Goal: Information Seeking & Learning: Learn about a topic

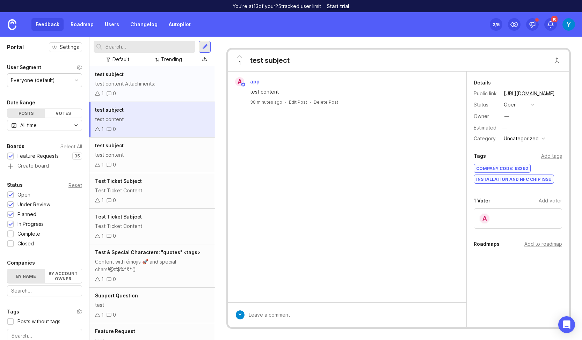
click at [129, 79] on div "test subject test content Attachments: 1 0" at bounding box center [151, 84] width 125 height 36
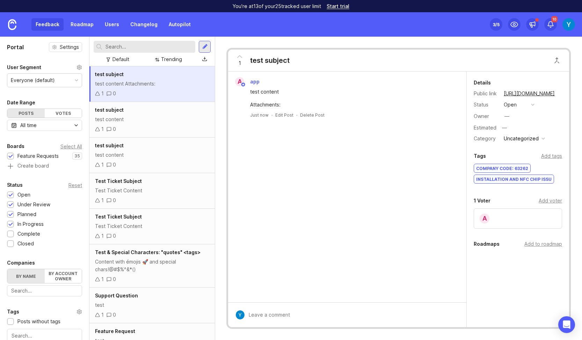
click at [284, 105] on div "Attachments:" at bounding box center [351, 105] width 202 height 8
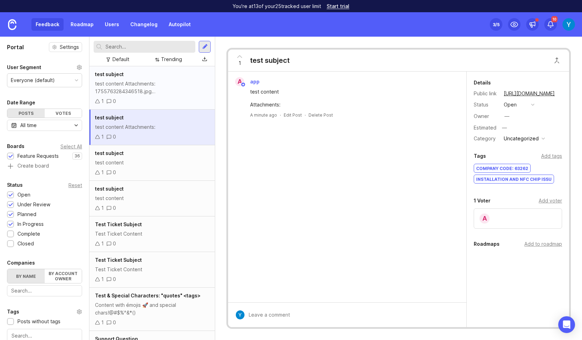
click at [145, 87] on div "test content Attachments: 1755763284346518.jpg 1755763284361067.png" at bounding box center [152, 87] width 114 height 15
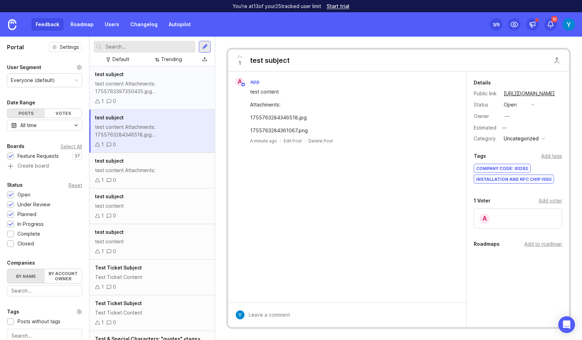
click at [157, 87] on div "test content Attachments: 1755763397350435.jpg 1755763397271189.png" at bounding box center [152, 87] width 114 height 15
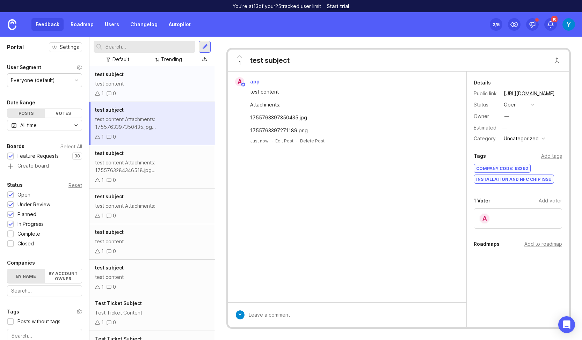
click at [134, 85] on div "test content" at bounding box center [152, 84] width 114 height 8
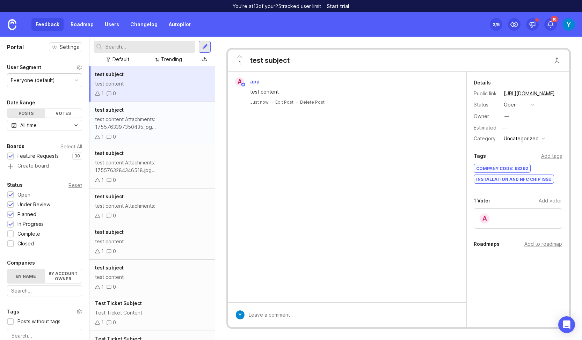
click at [139, 120] on div "test content Attachments: 1755763397350435.jpg 1755763397271189.png" at bounding box center [152, 123] width 114 height 15
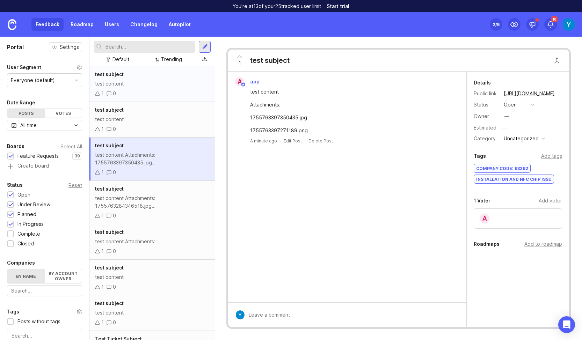
click at [136, 88] on div "test subject test content 1 0" at bounding box center [151, 84] width 125 height 36
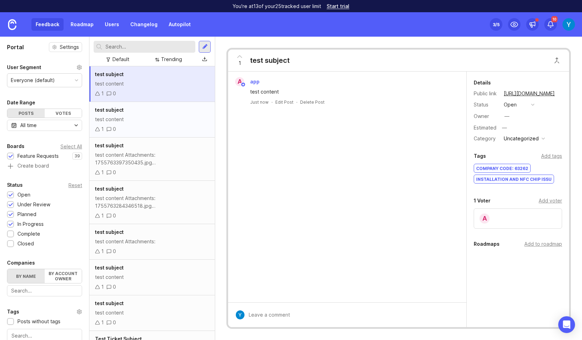
click at [130, 116] on div "test content" at bounding box center [152, 120] width 114 height 8
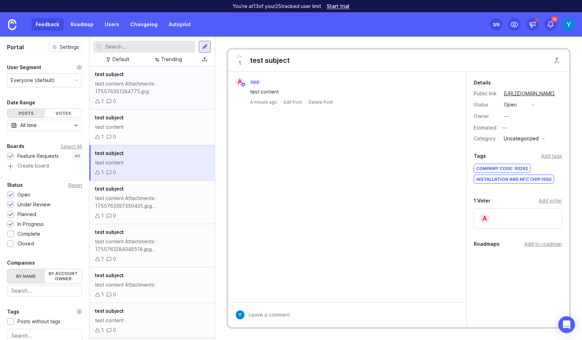
click at [132, 84] on div "test content Attachments: 175576351284775.jpg" at bounding box center [152, 87] width 114 height 15
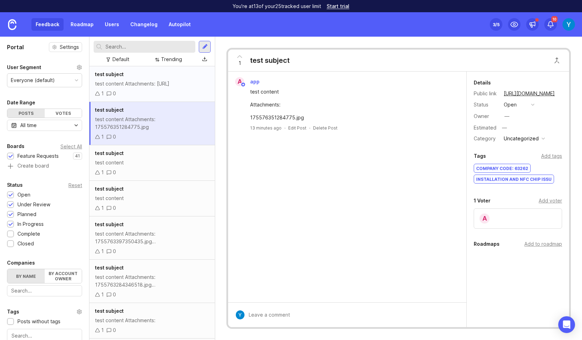
click at [132, 87] on div "test content Attachments: [URL]" at bounding box center [152, 84] width 114 height 8
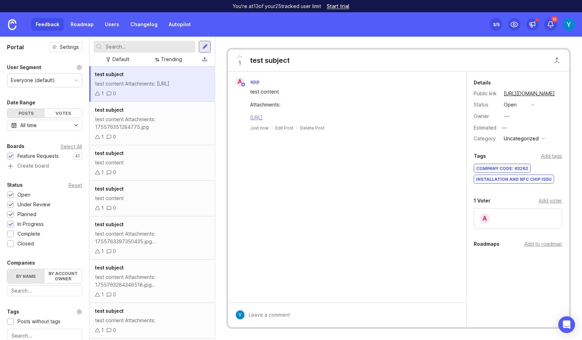
click at [263, 118] on link "[URL]" at bounding box center [256, 118] width 13 height 6
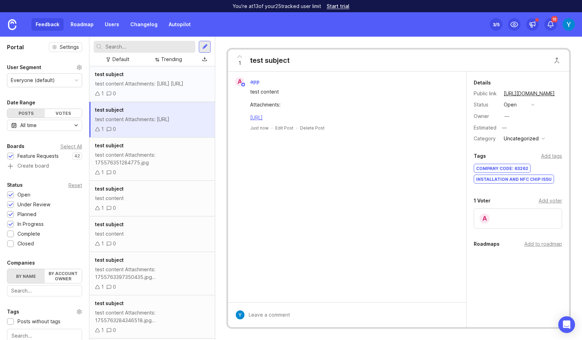
click at [138, 84] on div "test content Attachments: [URL] [URL]" at bounding box center [152, 84] width 114 height 8
